Goal: Task Accomplishment & Management: Manage account settings

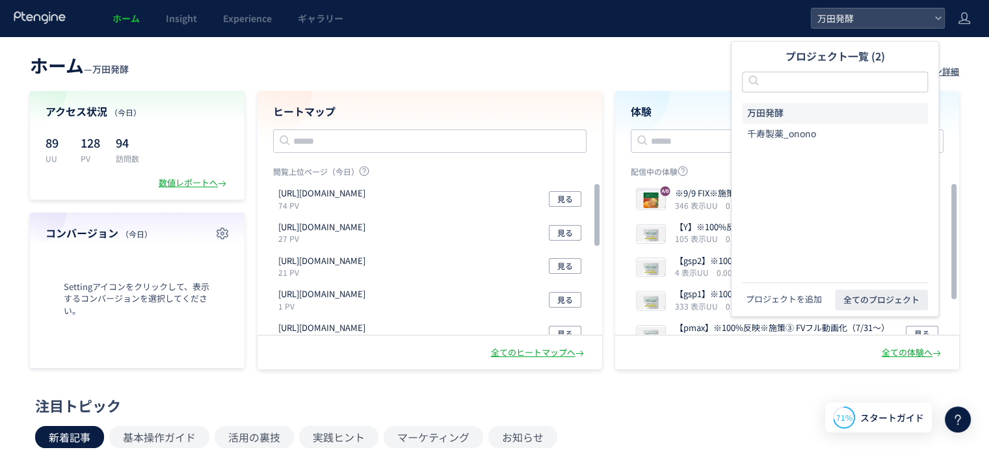
click at [791, 298] on button "プロジェクトを追加" at bounding box center [784, 299] width 84 height 13
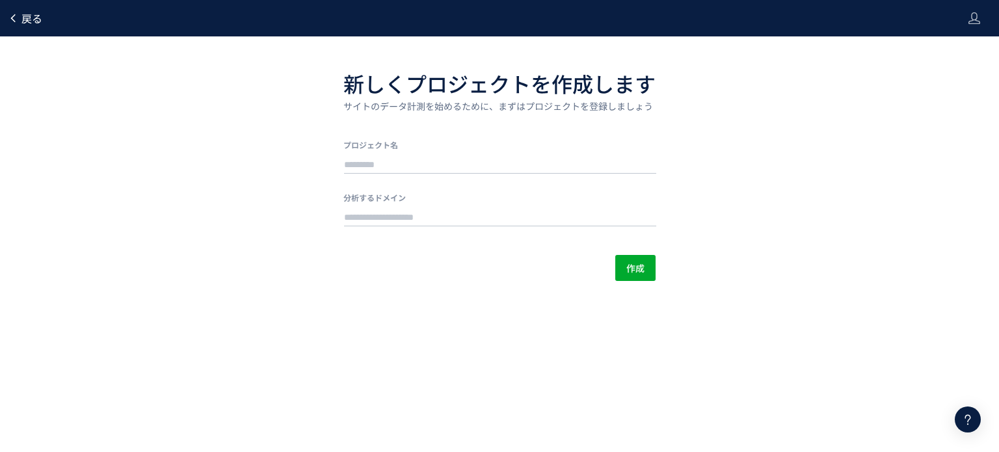
click at [34, 18] on span "戻る" at bounding box center [31, 18] width 21 height 16
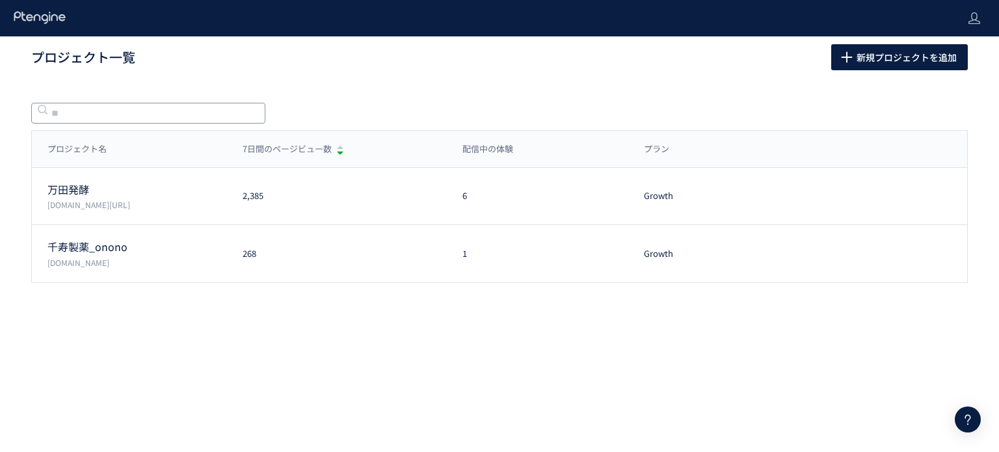
click at [178, 105] on input "text" at bounding box center [148, 113] width 234 height 21
click at [877, 69] on span "新規プロジェクトを追加" at bounding box center [906, 57] width 100 height 26
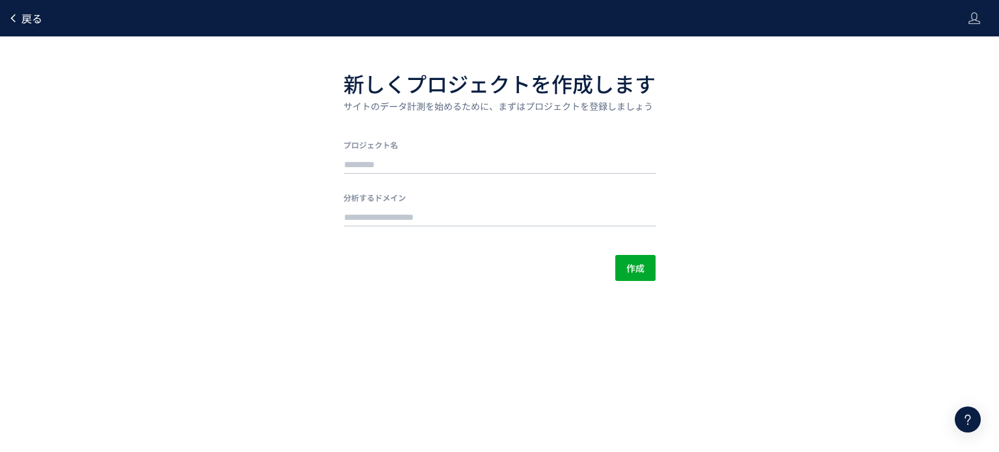
click at [25, 17] on span "戻る" at bounding box center [31, 18] width 21 height 16
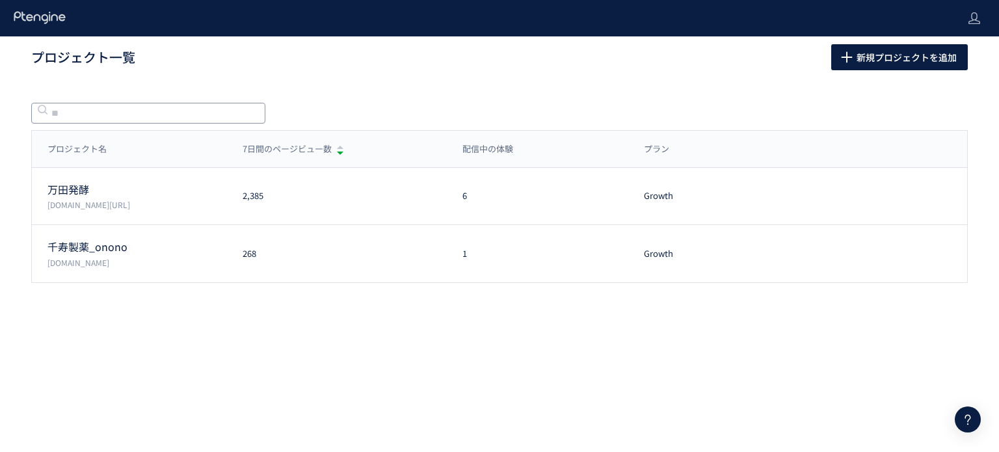
click at [118, 103] on div at bounding box center [148, 109] width 234 height 21
click at [141, 121] on input "text" at bounding box center [148, 113] width 234 height 21
click at [980, 18] on icon at bounding box center [974, 18] width 13 height 13
click at [975, 47] on li "アカウント設定" at bounding box center [947, 51] width 96 height 21
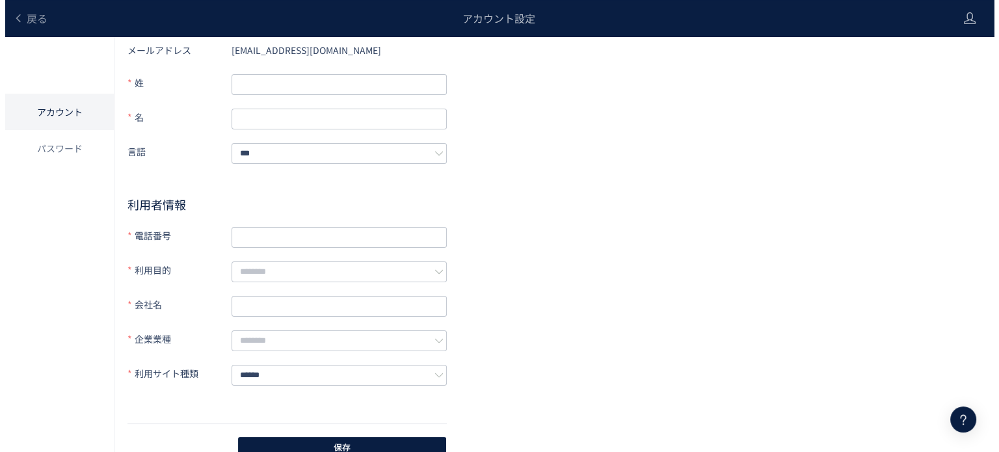
scroll to position [62, 0]
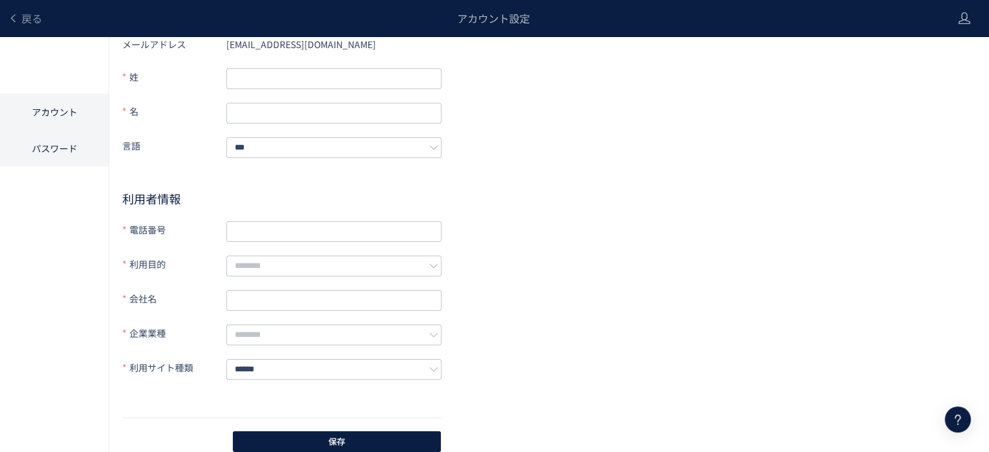
click at [78, 145] on li "パスワード" at bounding box center [54, 148] width 109 height 36
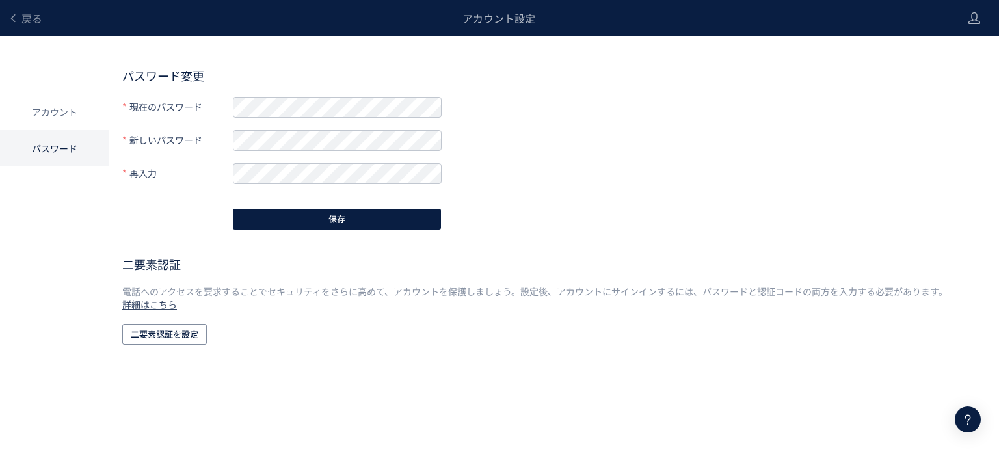
click at [525, 26] on div "アカウント設定" at bounding box center [498, 18] width 912 height 36
click at [505, 25] on div "アカウント設定" at bounding box center [498, 18] width 912 height 36
click at [44, 16] on div "アカウント設定" at bounding box center [498, 18] width 912 height 36
click at [30, 16] on span "戻る" at bounding box center [31, 18] width 21 height 16
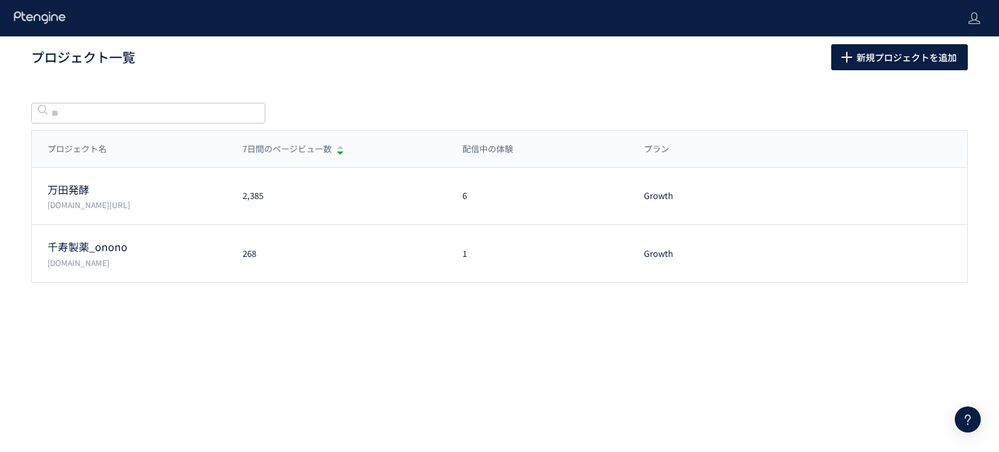
click at [30, 16] on icon at bounding box center [40, 17] width 54 height 13
